Goal: Navigation & Orientation: Find specific page/section

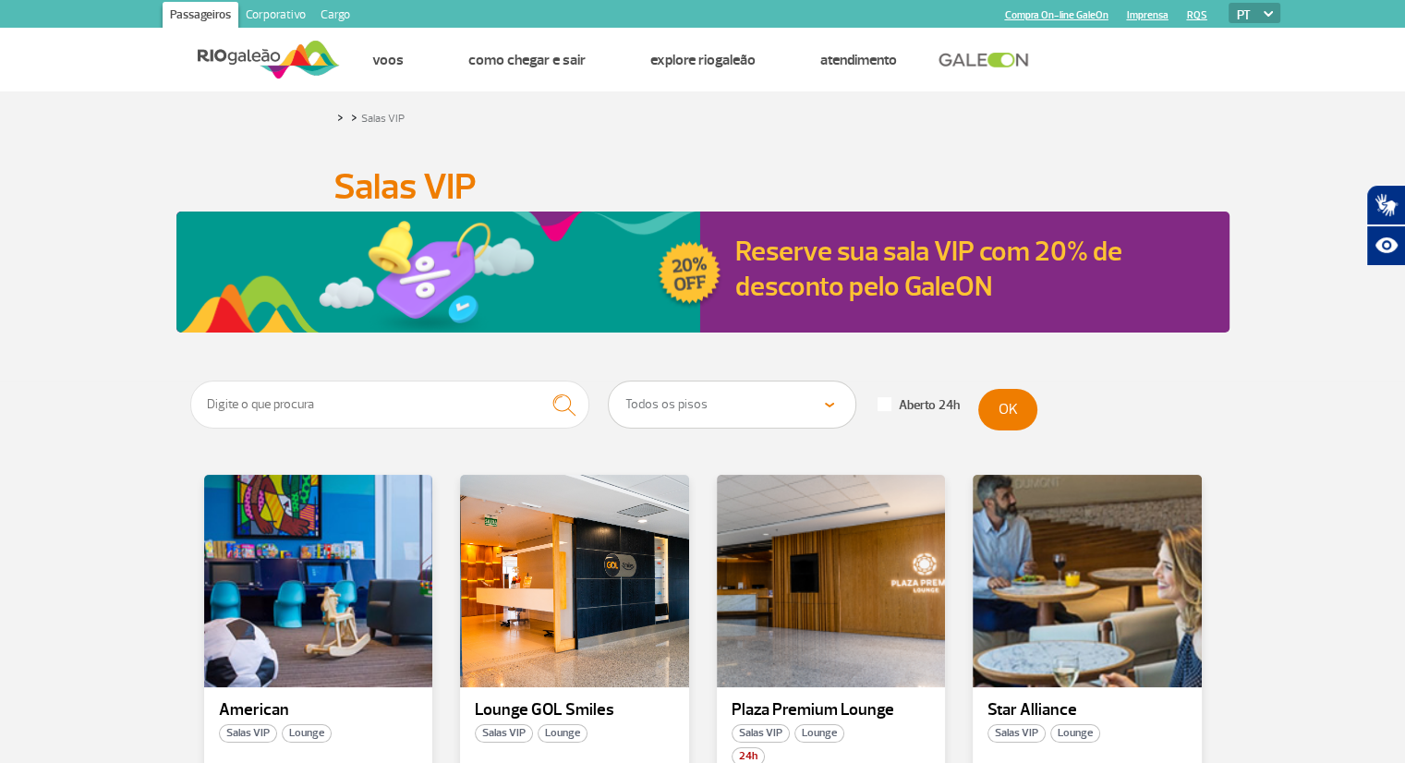
click at [1356, 0] on div at bounding box center [702, 0] width 1405 height 0
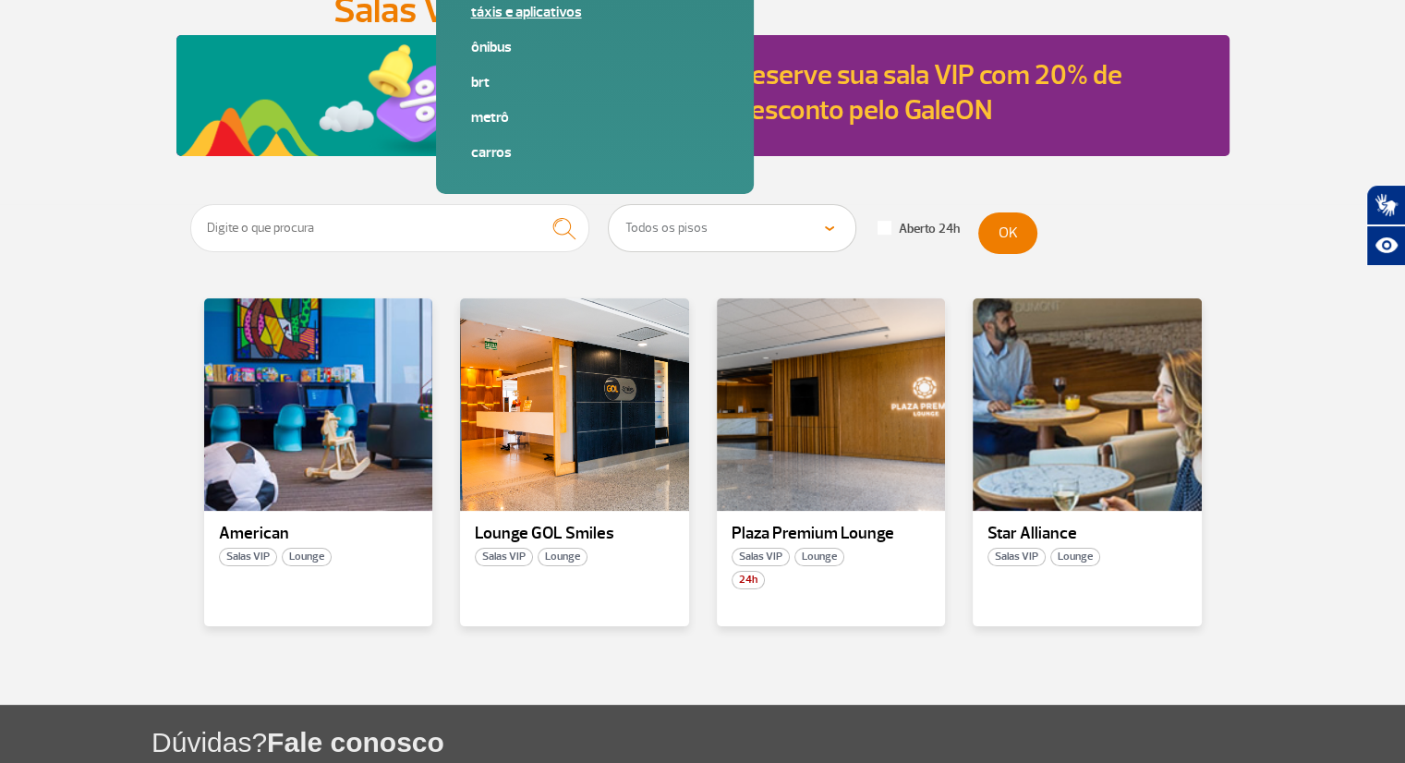
scroll to position [177, 0]
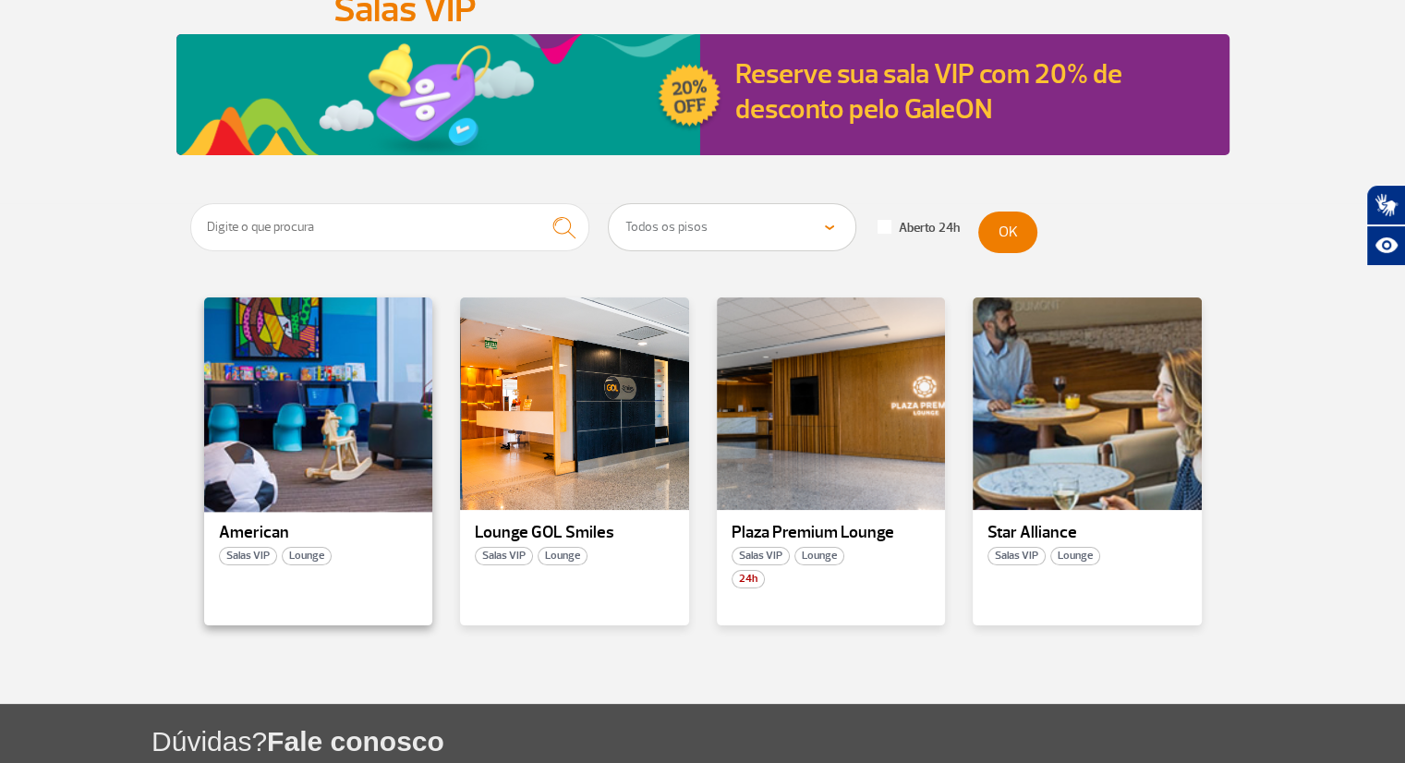
click at [267, 437] on div at bounding box center [317, 404] width 233 height 217
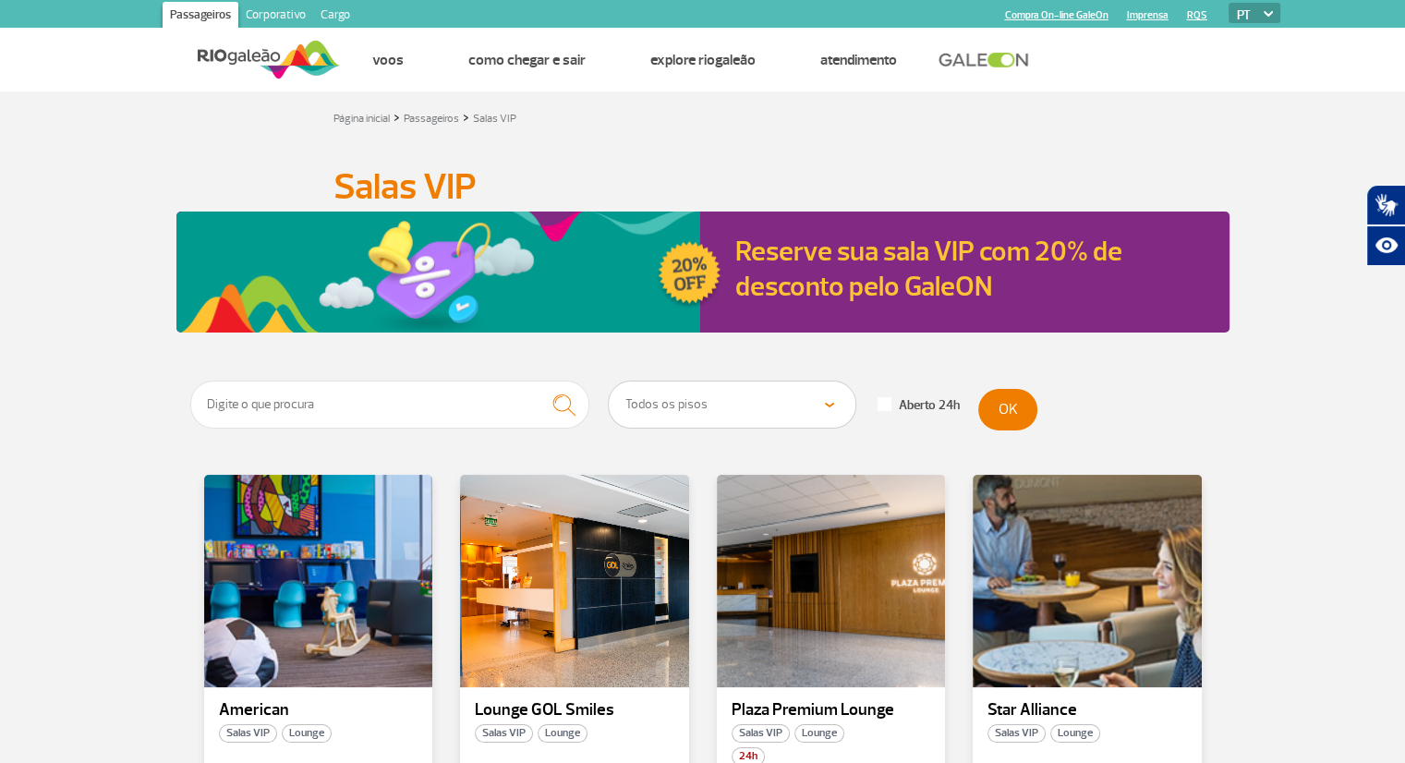
scroll to position [362, 0]
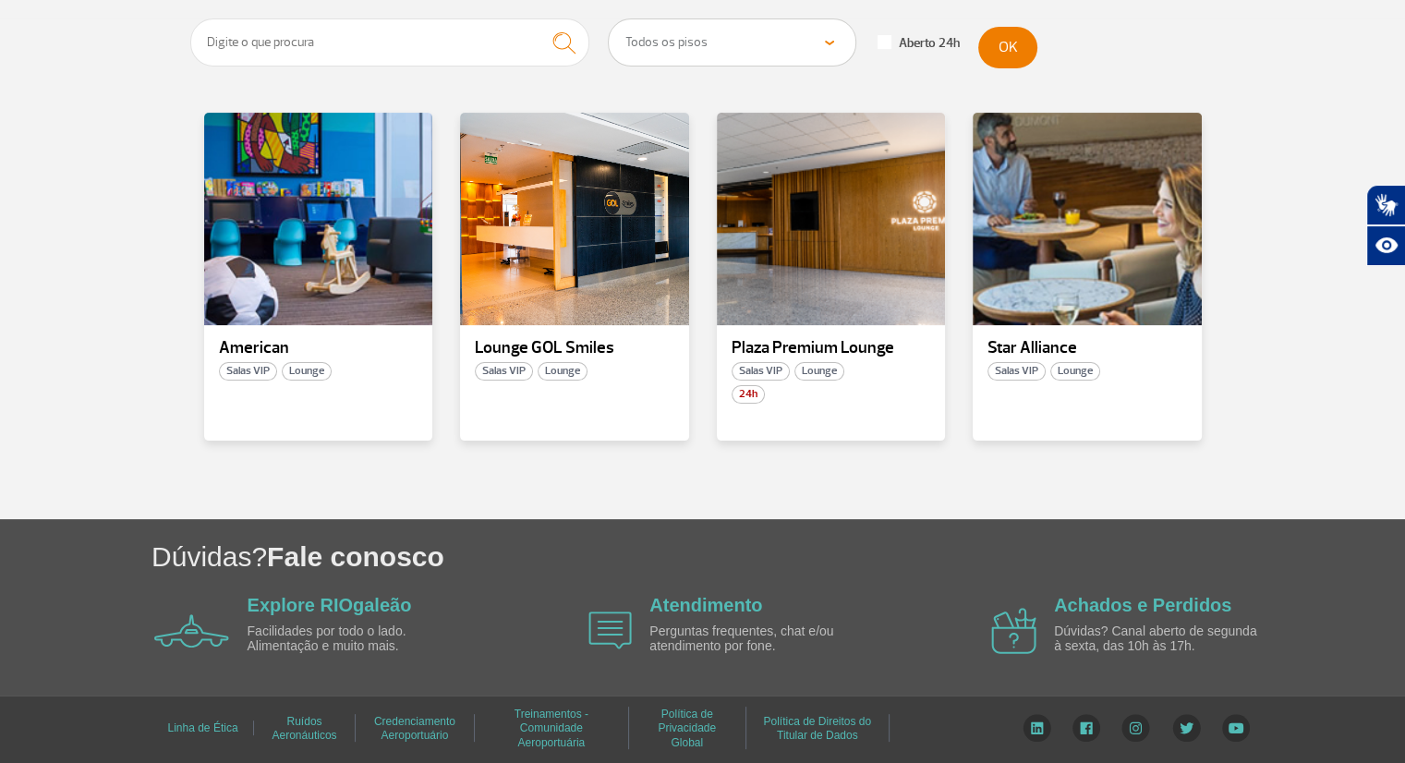
drag, startPoint x: 563, startPoint y: 287, endPoint x: 441, endPoint y: 503, distance: 248.1
click at [441, 503] on section "Todos os pisos Área Pública (antes do Raio-X) Desembarque Área Pública Desembar…" at bounding box center [702, 268] width 1405 height 501
click at [578, 273] on div at bounding box center [574, 219] width 233 height 217
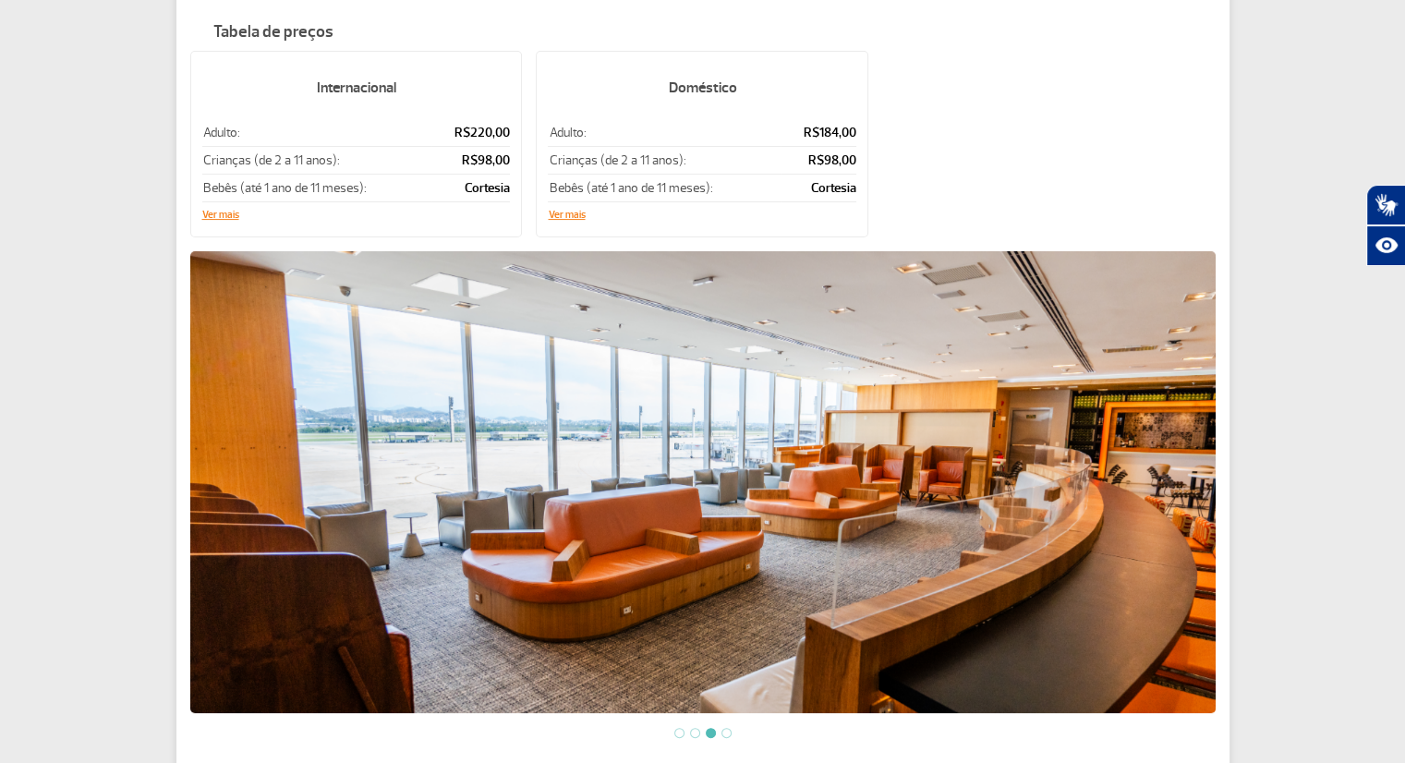
click at [992, 437] on img at bounding box center [702, 482] width 1025 height 462
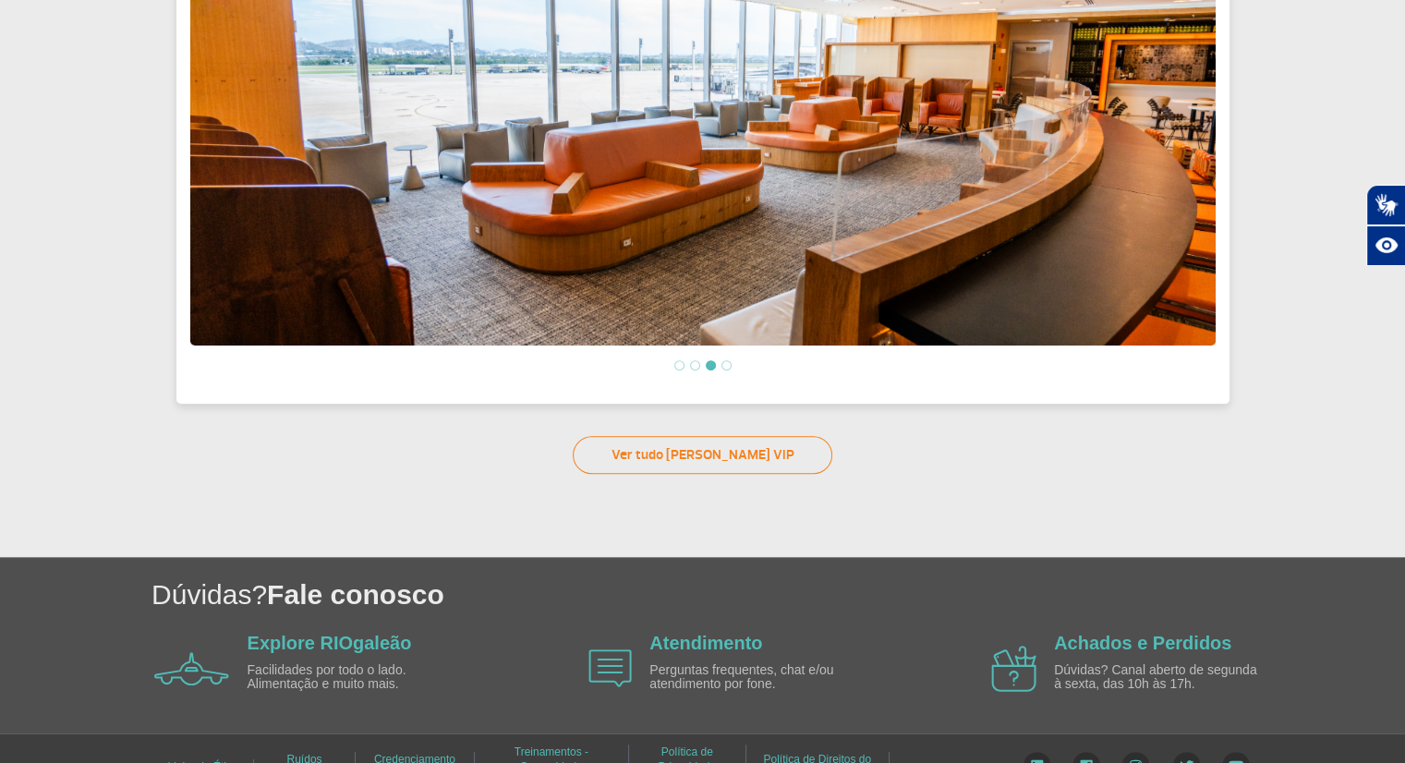
scroll to position [791, 0]
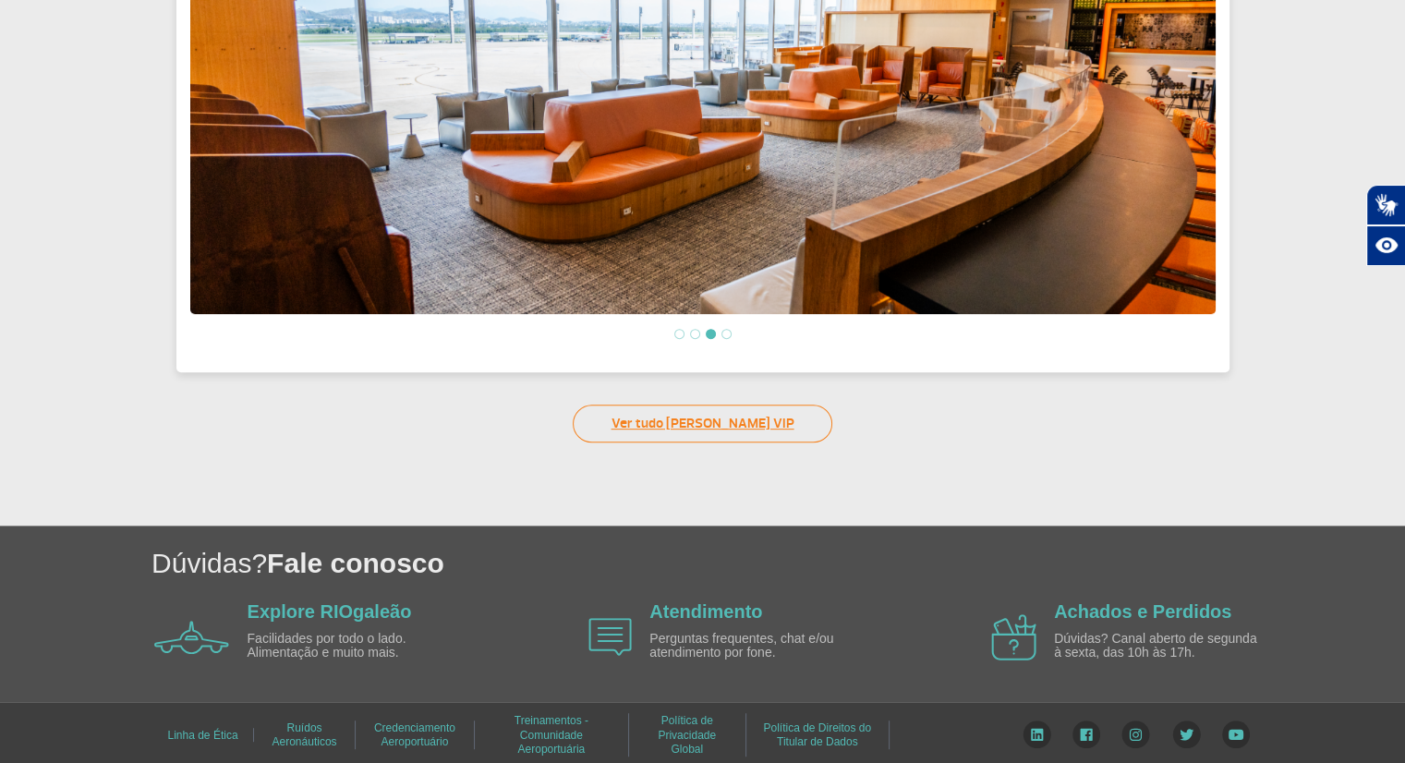
click at [756, 412] on link "Ver tudo [PERSON_NAME] VIP" at bounding box center [703, 424] width 260 height 38
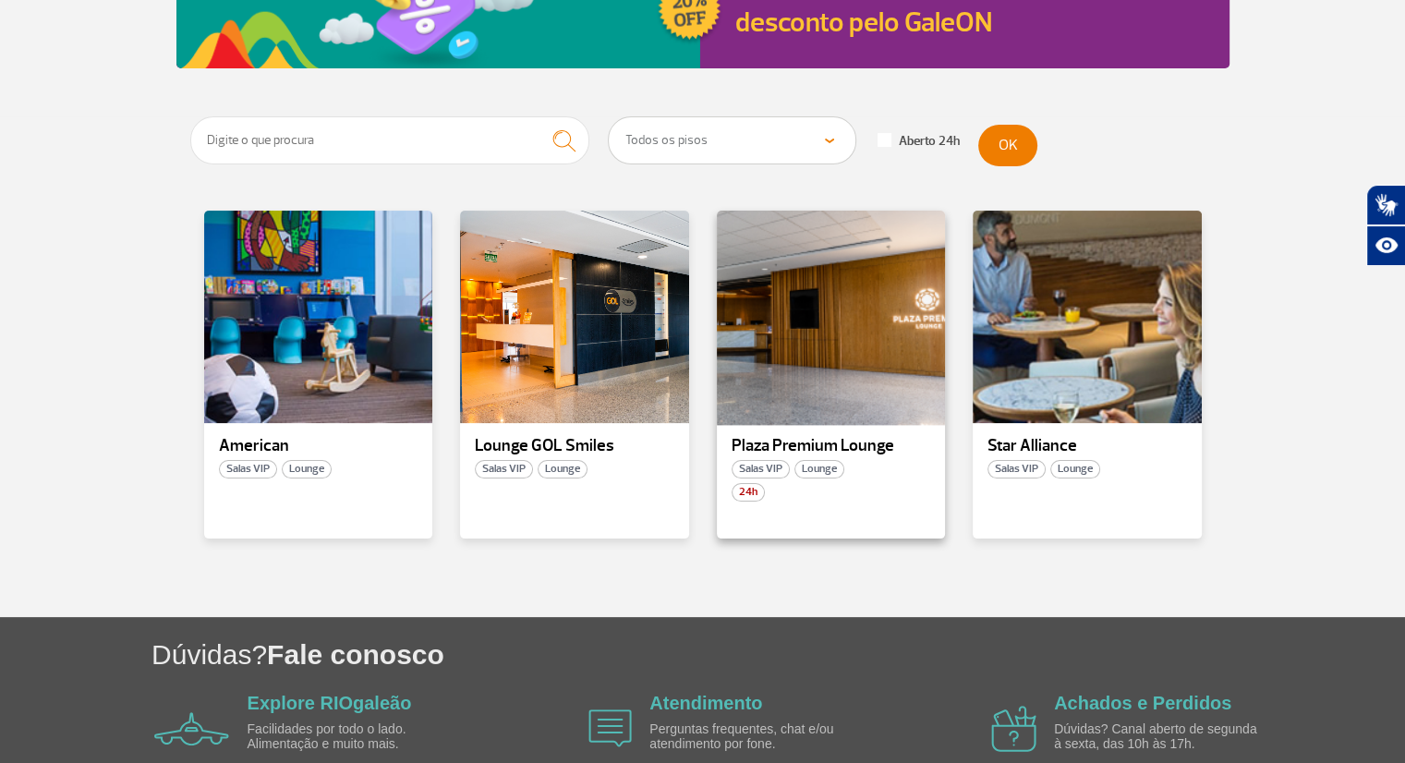
scroll to position [262, 0]
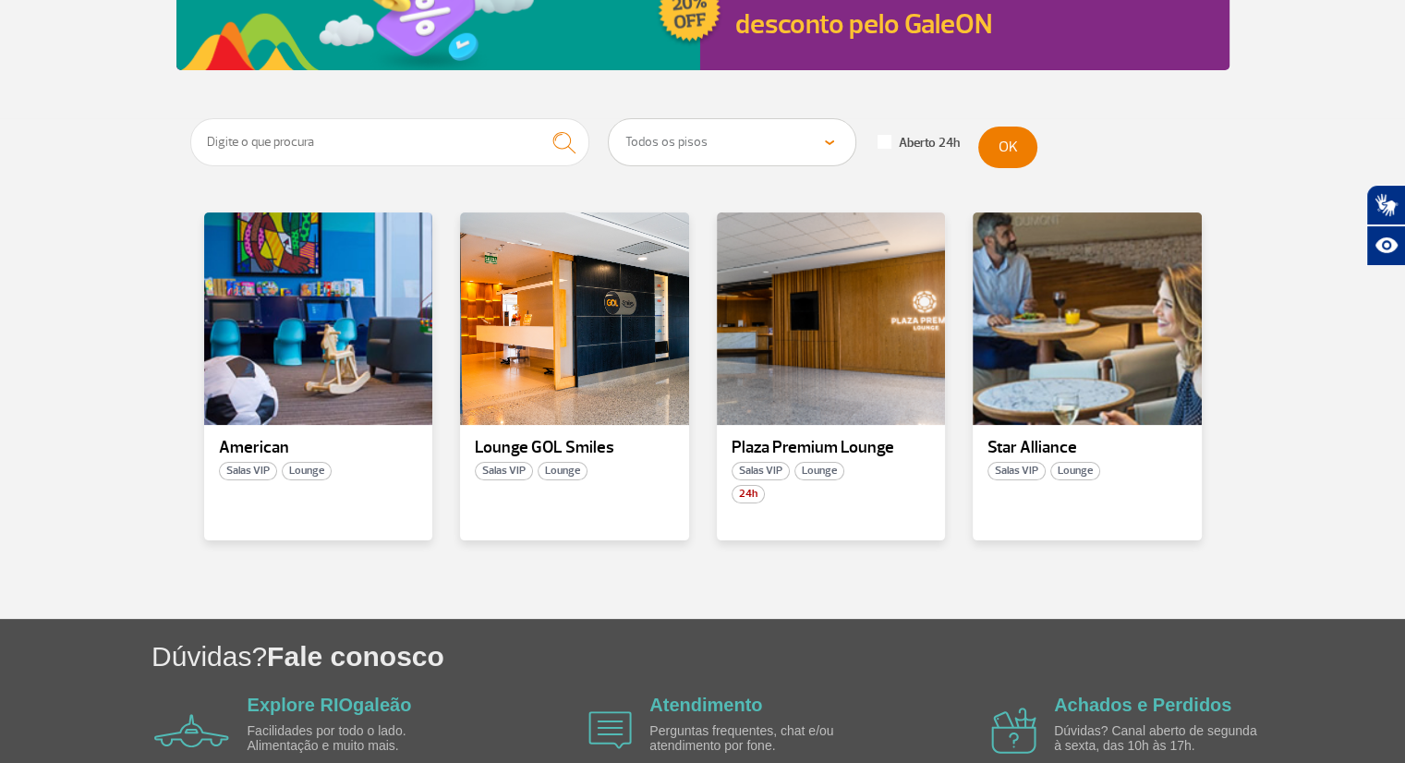
click at [739, 140] on select "Todos os pisos Área Pública (antes do Raio-X) Desembarque Área Pública Desembar…" at bounding box center [732, 142] width 247 height 46
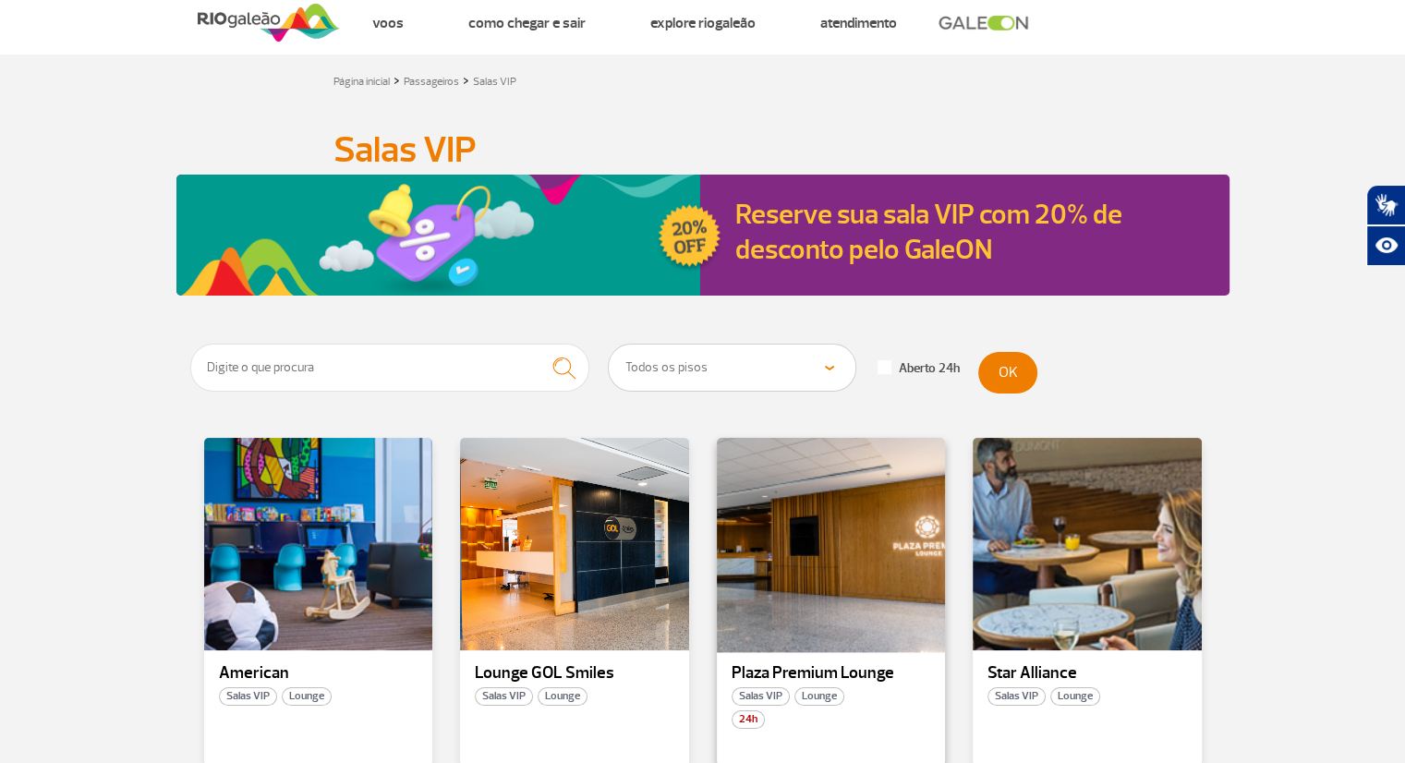
scroll to position [211, 0]
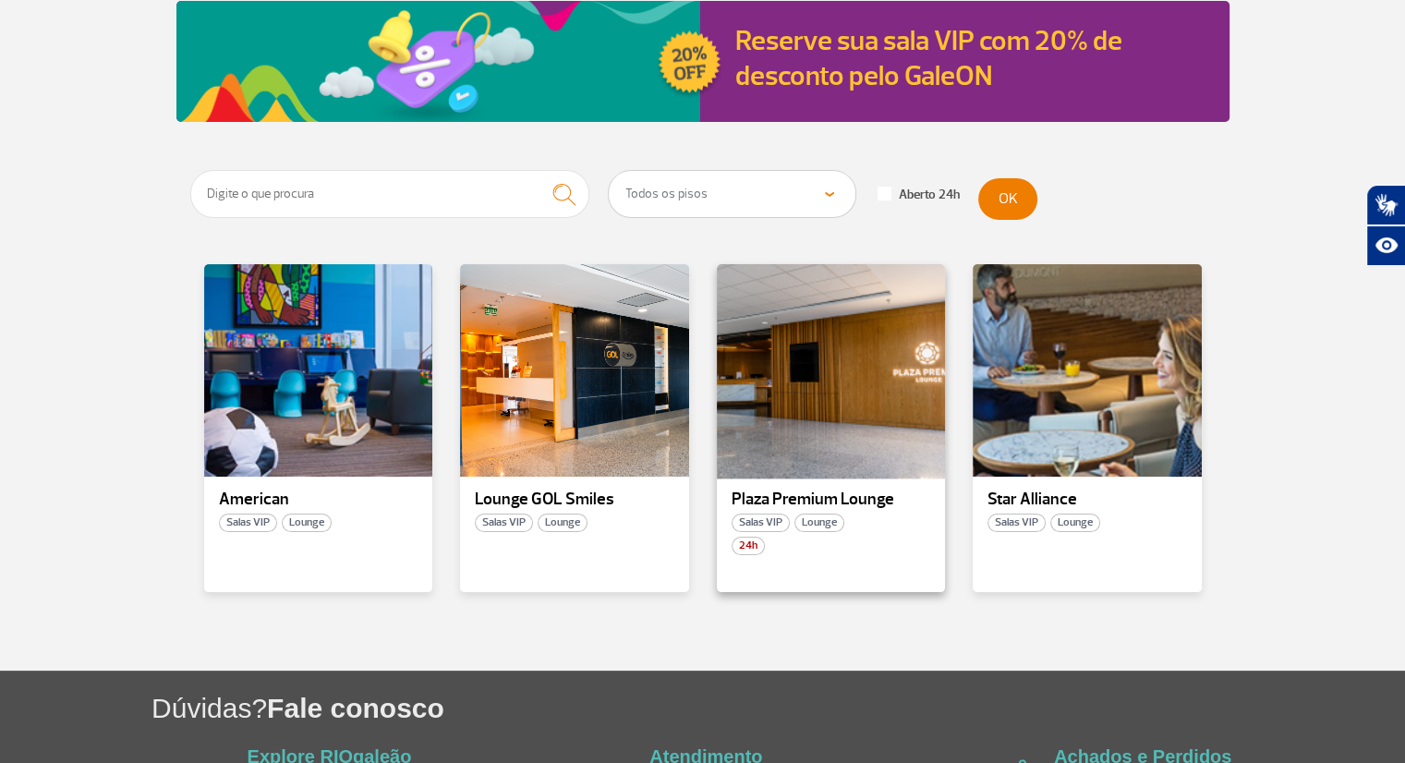
click at [824, 349] on div at bounding box center [830, 370] width 233 height 217
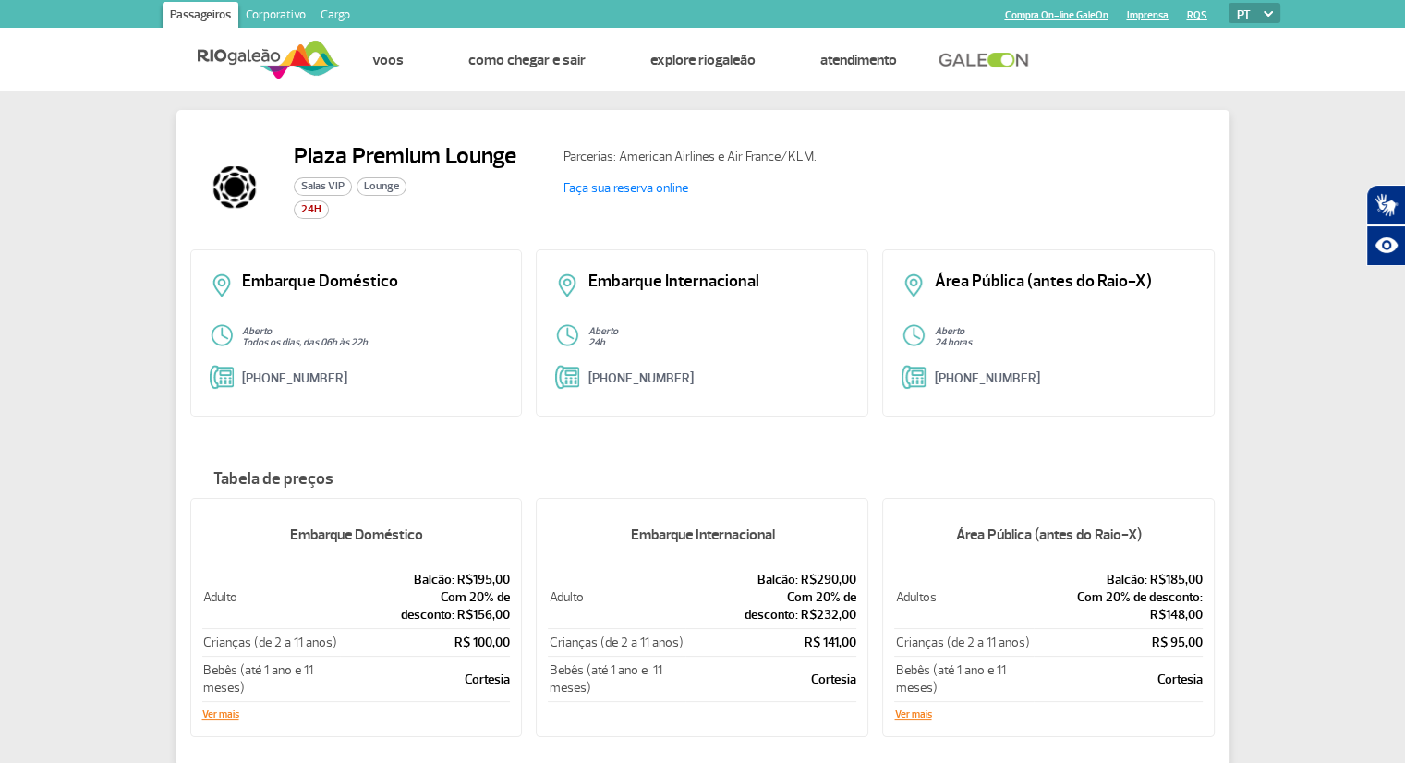
scroll to position [98, 0]
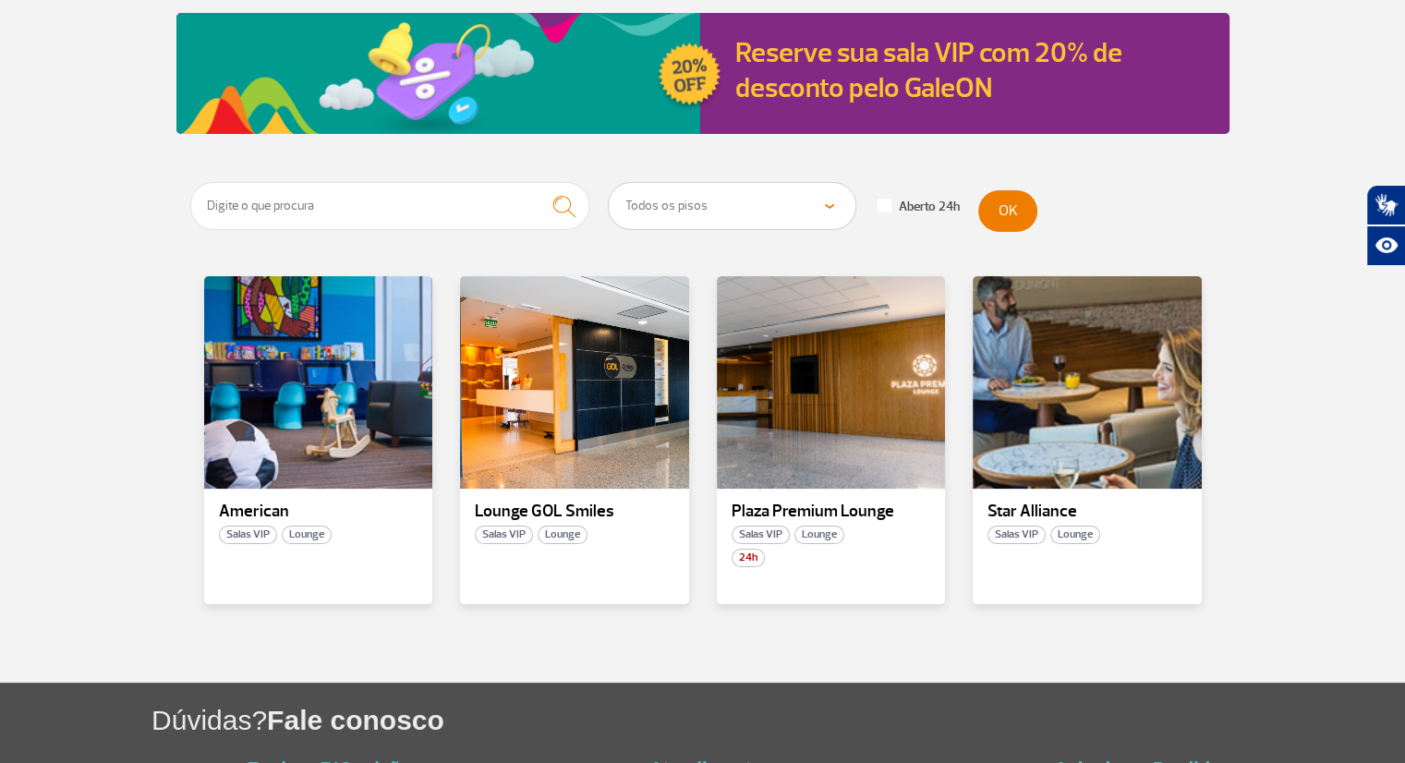
scroll to position [199, 0]
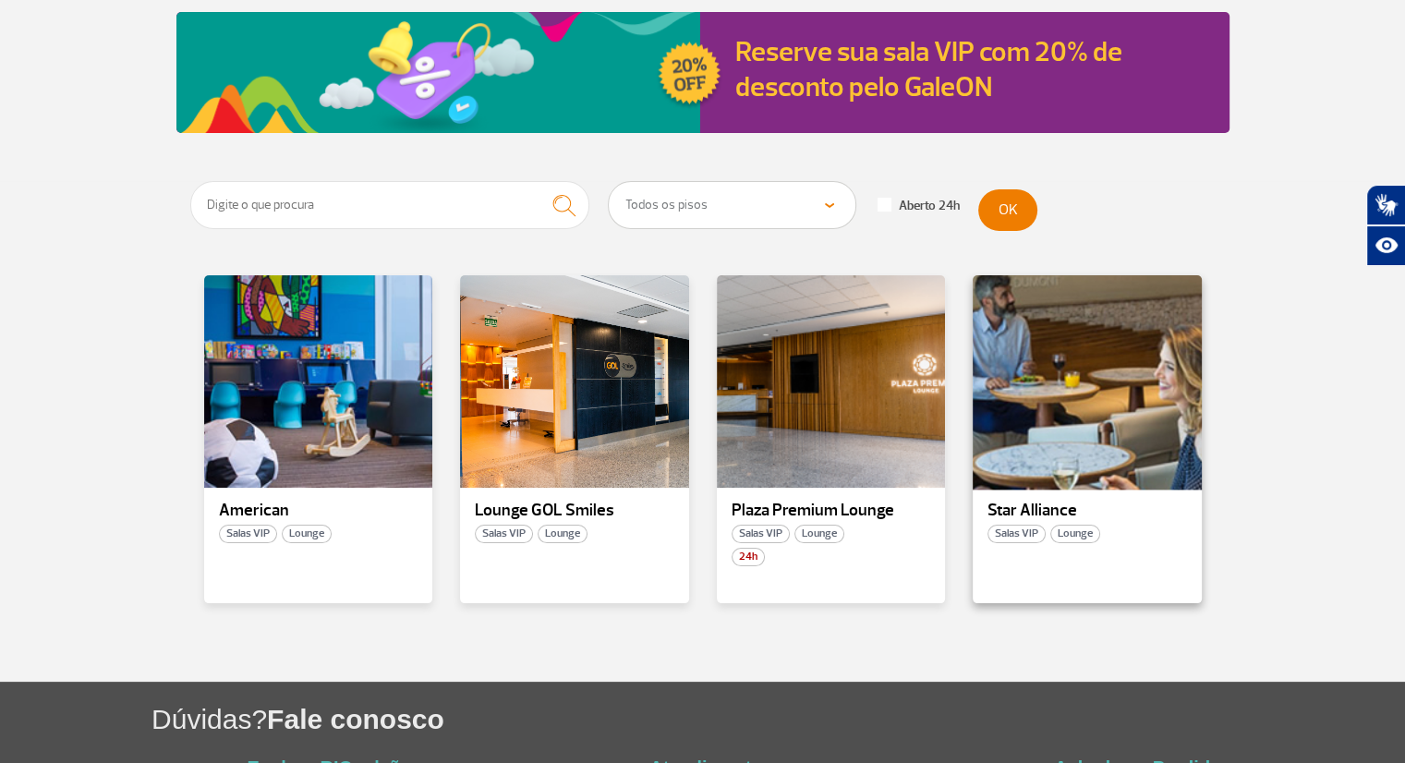
click at [1049, 356] on div at bounding box center [1087, 381] width 233 height 217
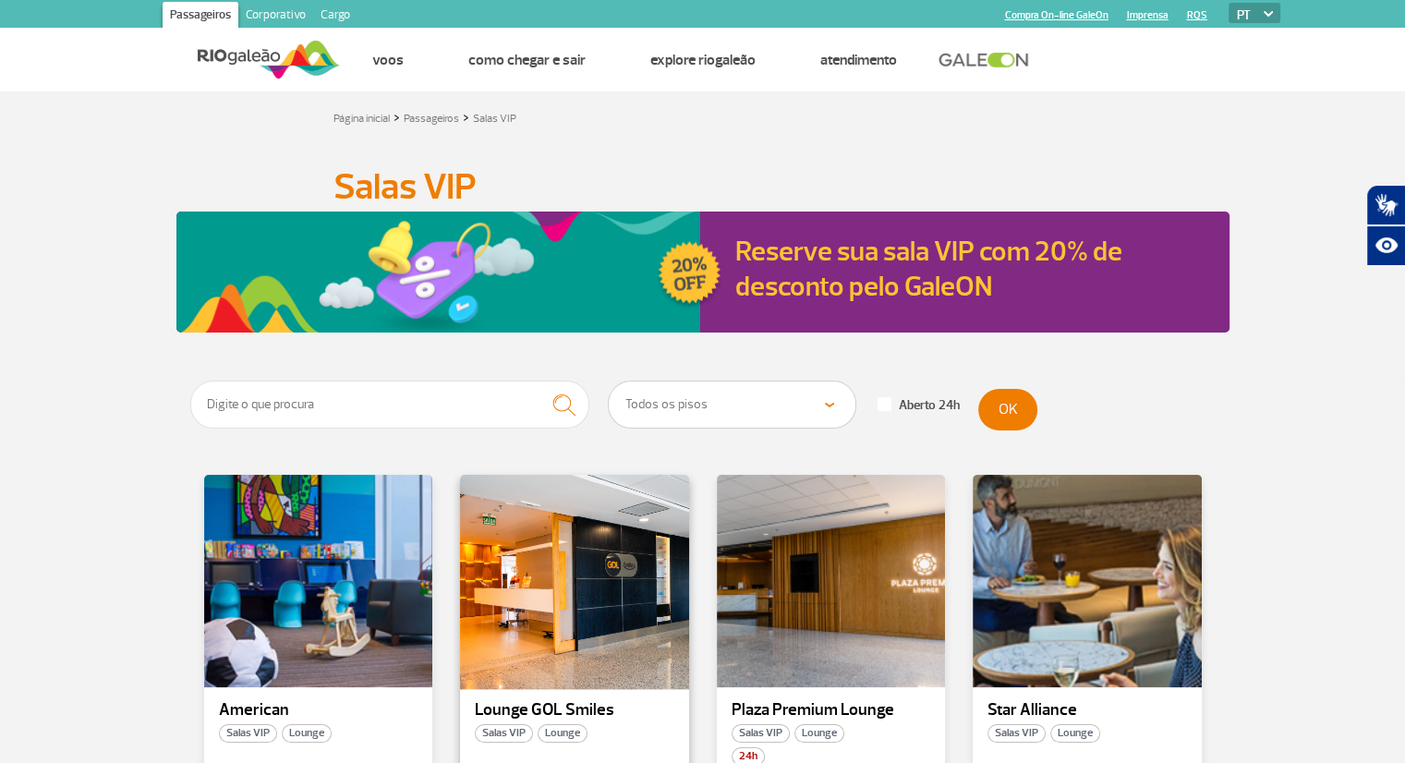
click at [517, 581] on div at bounding box center [574, 581] width 233 height 217
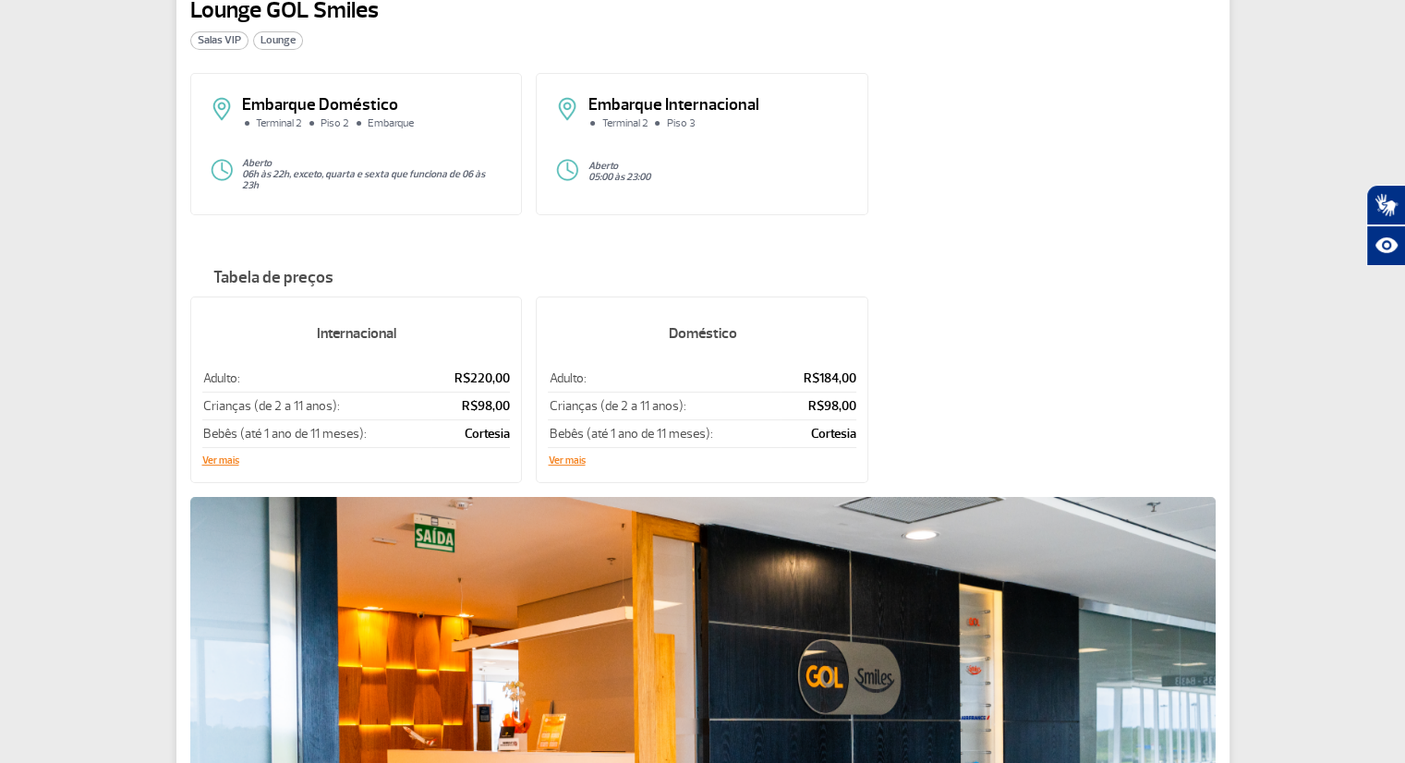
scroll to position [154, 0]
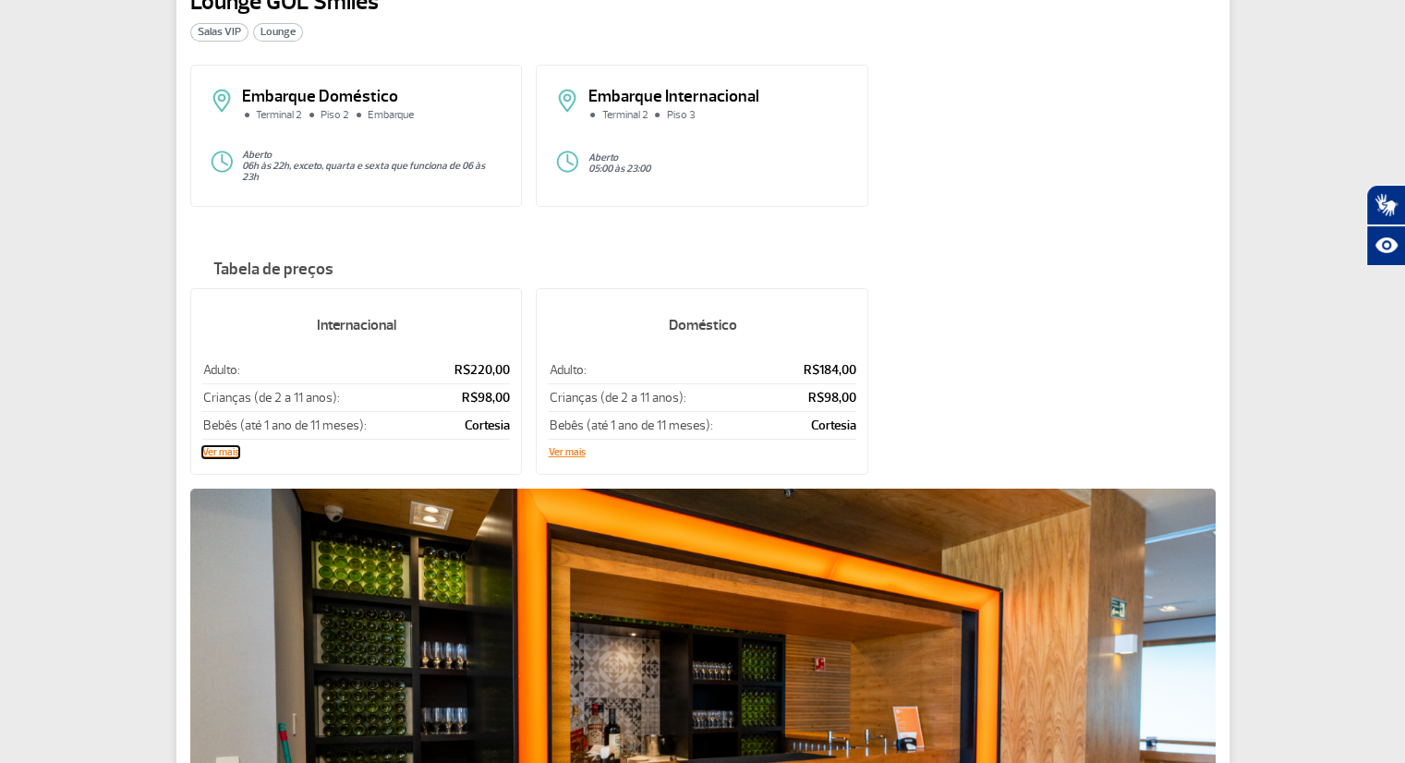
click at [222, 447] on button "Ver mais" at bounding box center [220, 452] width 37 height 11
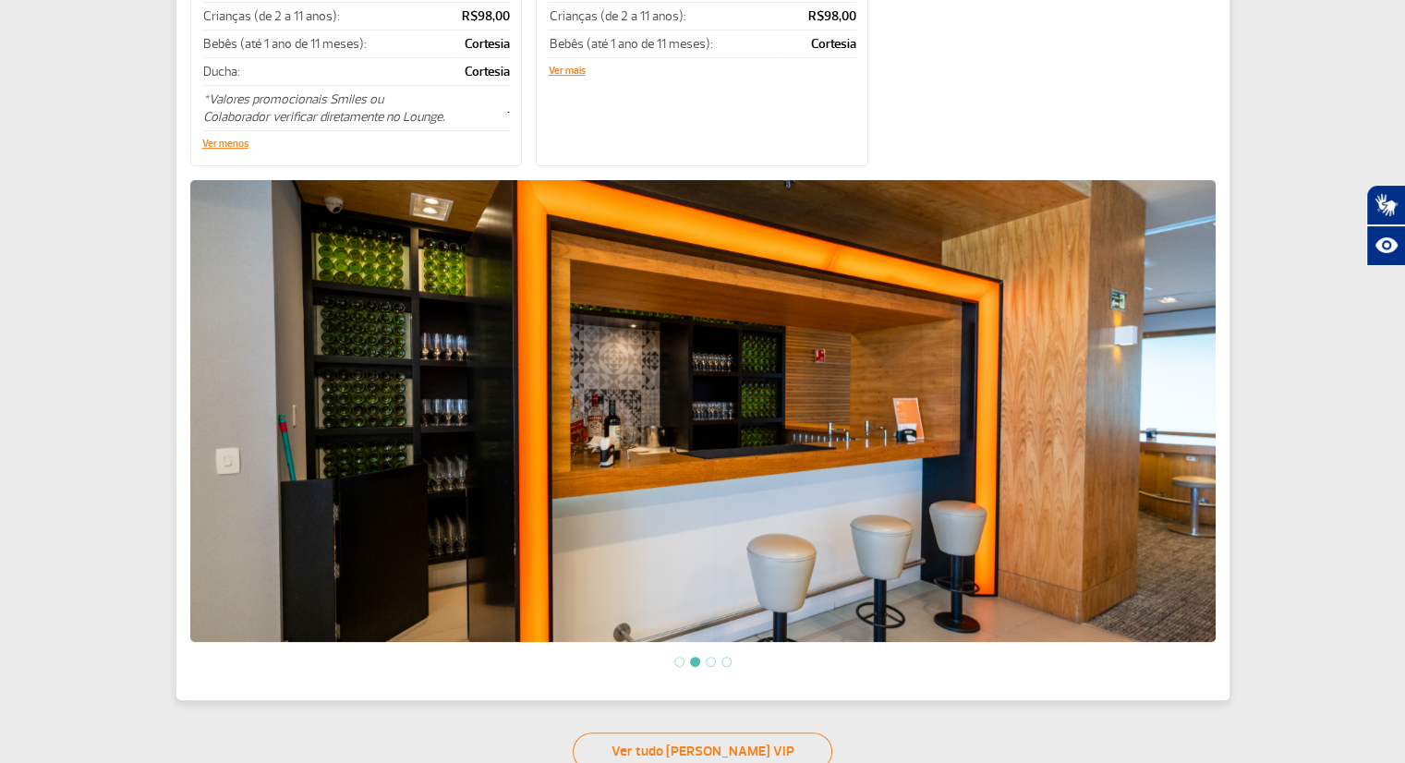
scroll to position [535, 0]
